Goal: Task Accomplishment & Management: Manage account settings

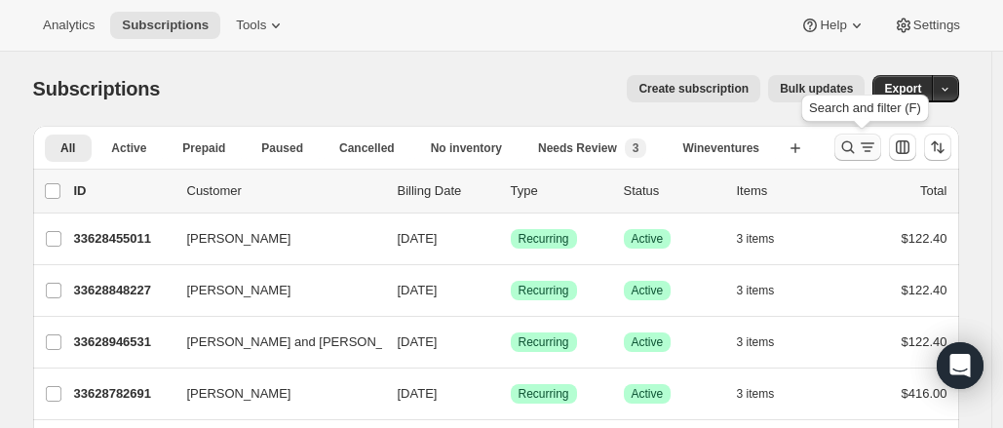
click at [854, 141] on icon "Search and filter results" at bounding box center [847, 146] width 19 height 19
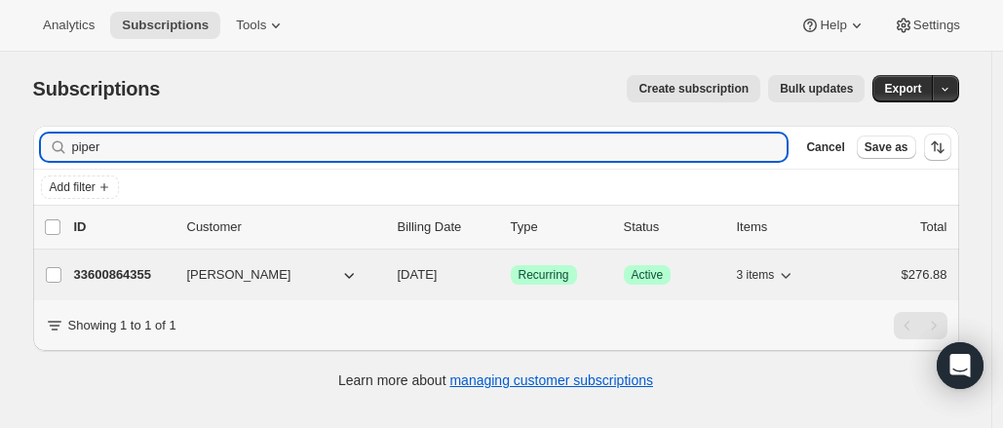
type input "piper"
click at [810, 267] on div "3 items" at bounding box center [785, 274] width 97 height 27
